Goal: Task Accomplishment & Management: Manage account settings

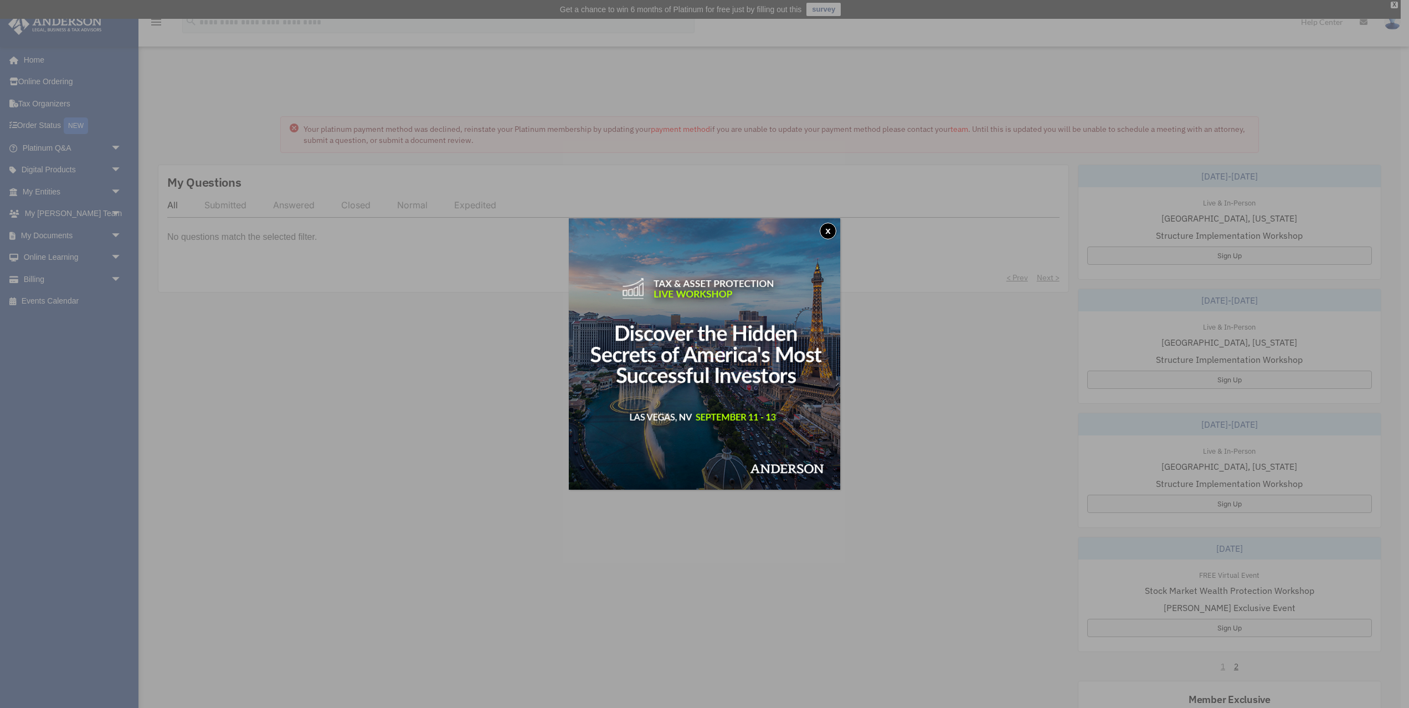
click at [827, 230] on button "x" at bounding box center [828, 231] width 17 height 17
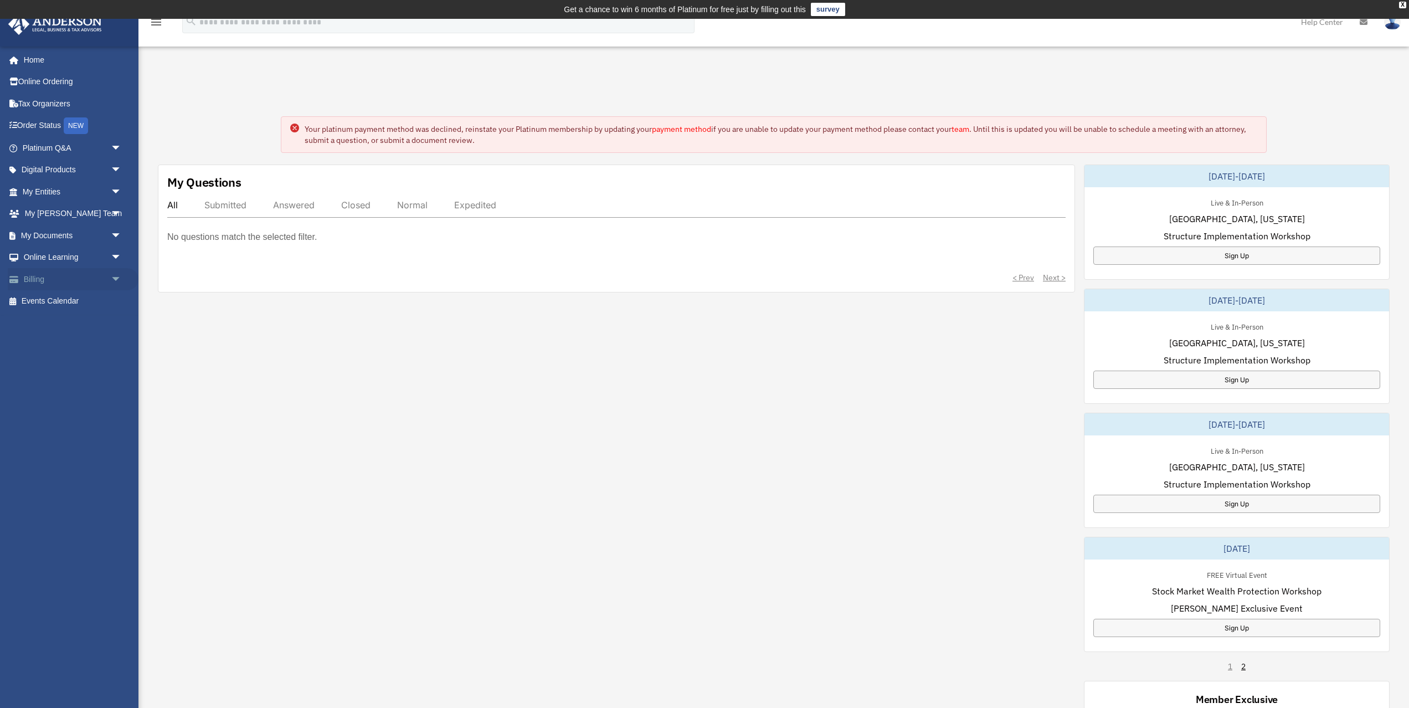
click at [87, 279] on link "Billing arrow_drop_down" at bounding box center [73, 279] width 131 height 22
click at [119, 279] on span "arrow_drop_down" at bounding box center [122, 279] width 22 height 23
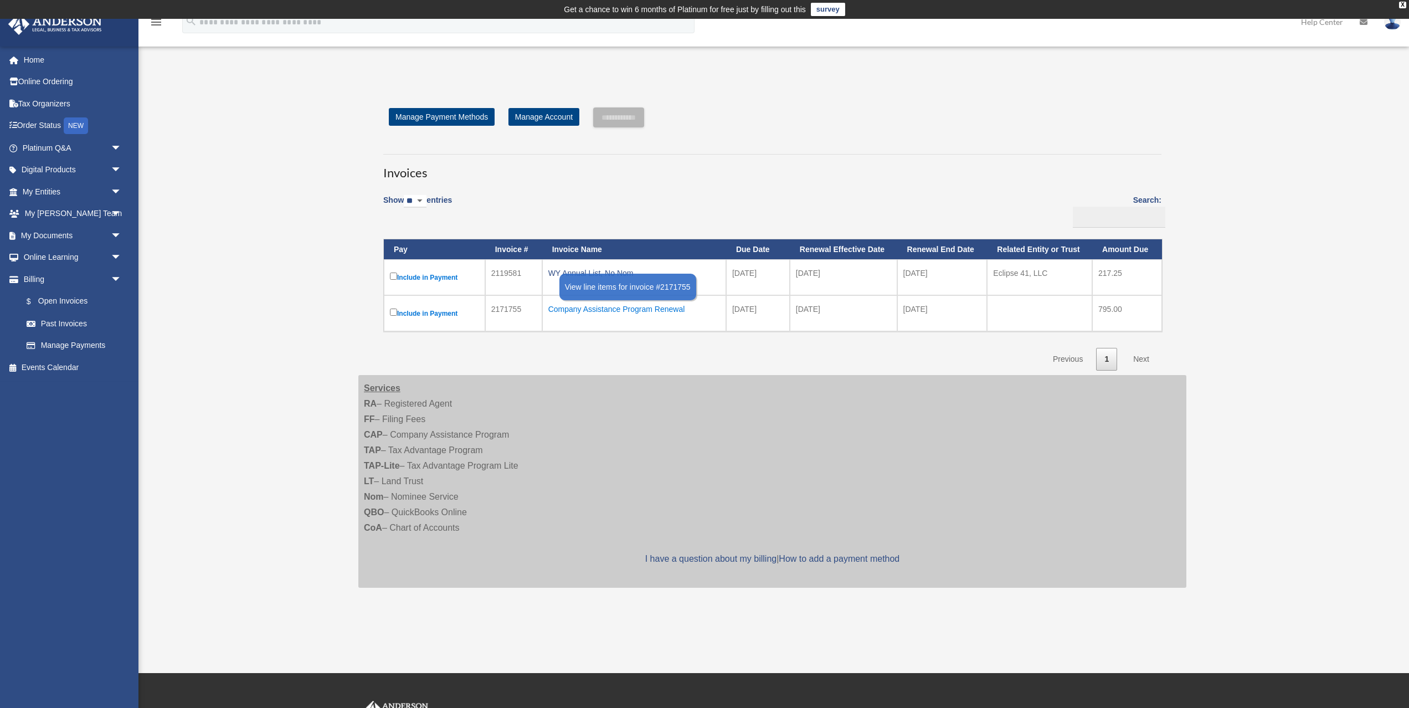
click at [610, 307] on div "Company Assistance Program Renewal" at bounding box center [634, 309] width 172 height 16
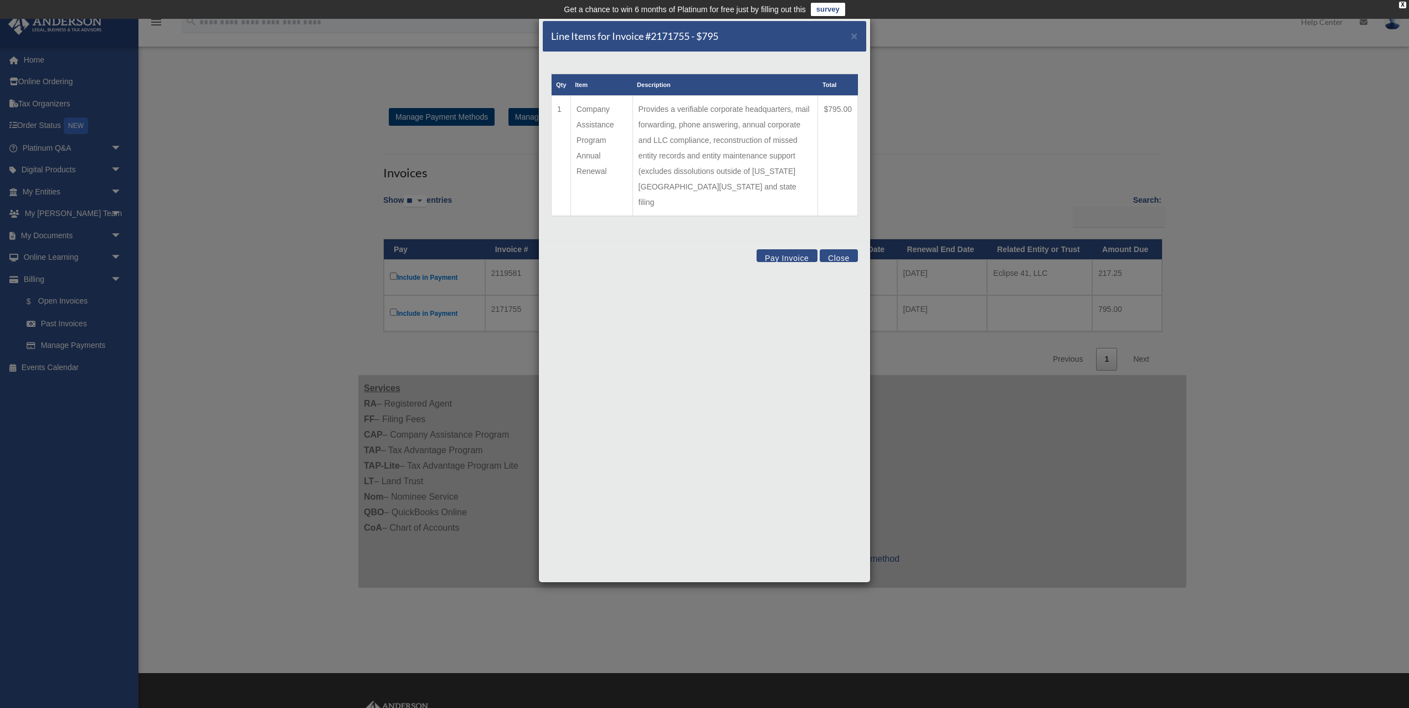
click at [832, 249] on button "Close" at bounding box center [839, 255] width 38 height 13
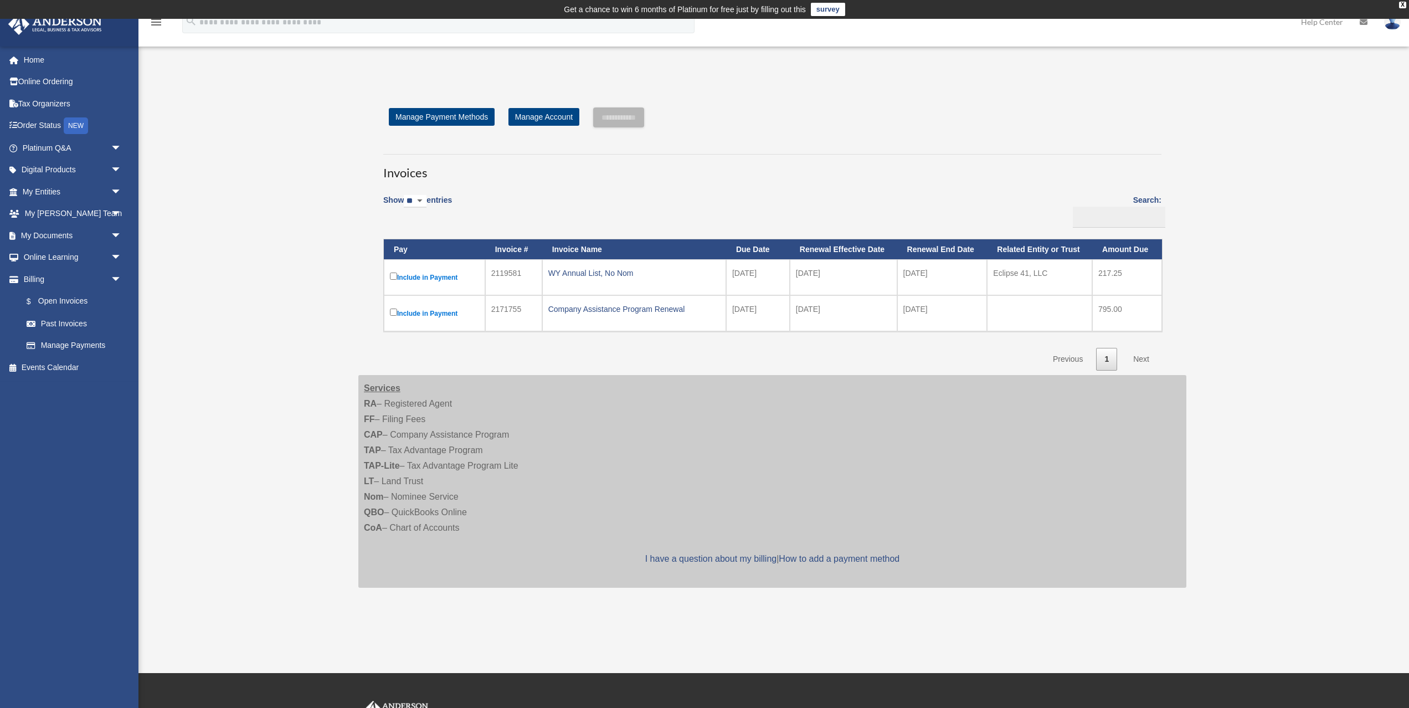
click at [428, 280] on label "Include in Payment" at bounding box center [434, 277] width 89 height 14
click at [535, 194] on div "Show ** ** ** *** entries Search: Pay Invoice # Invoice Name Due Date Renewal E…" at bounding box center [772, 278] width 778 height 183
